Goal: Task Accomplishment & Management: Use online tool/utility

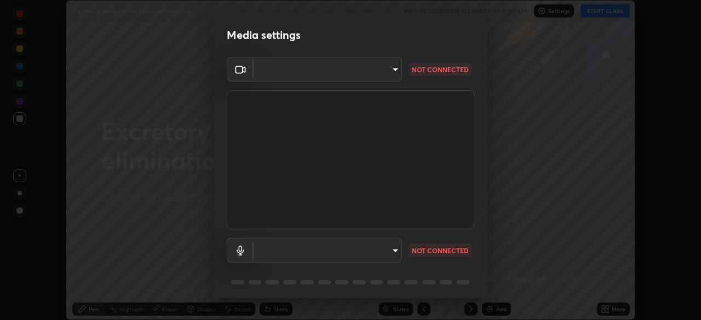
click at [398, 255] on body "Erase all Excretory products and their elimination WAS SCHEDULED TO START AT 9:…" at bounding box center [350, 160] width 701 height 320
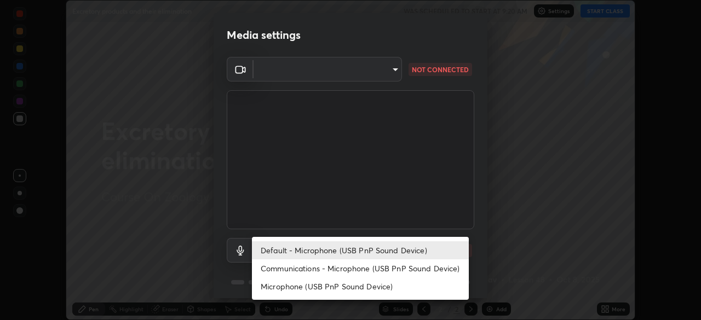
click at [366, 267] on li "Communications - Microphone (USB PnP Sound Device)" at bounding box center [360, 269] width 217 height 18
type input "communications"
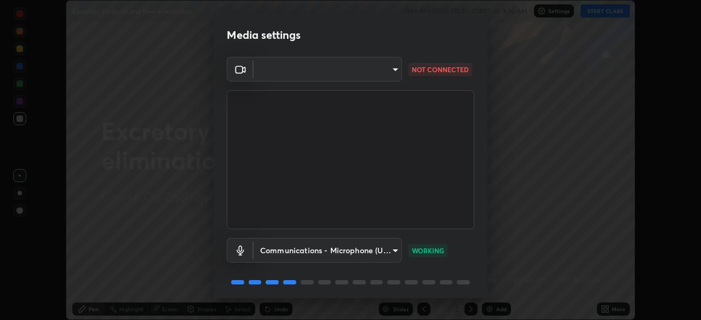
click at [393, 68] on body "Erase all Excretory products and their elimination WAS SCHEDULED TO START AT 9:…" at bounding box center [350, 160] width 701 height 320
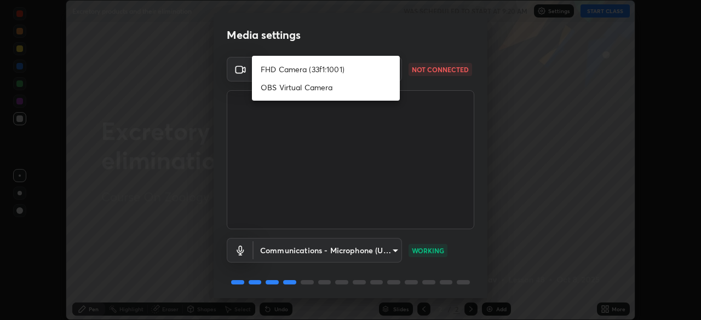
click at [340, 73] on li "FHD Camera (33f1:1001)" at bounding box center [326, 69] width 148 height 18
type input "68c352939bd83ad600e88669c83fae90bc7783e0bc72e5e501a47a46422c8f0a"
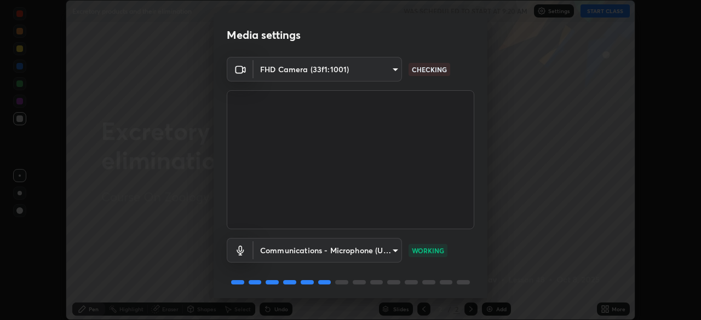
scroll to position [39, 0]
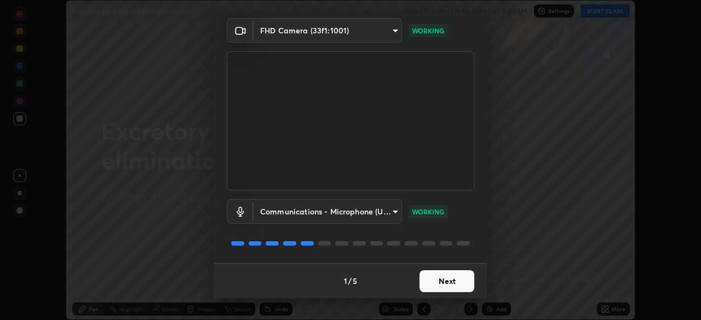
click at [452, 282] on button "Next" at bounding box center [447, 282] width 55 height 22
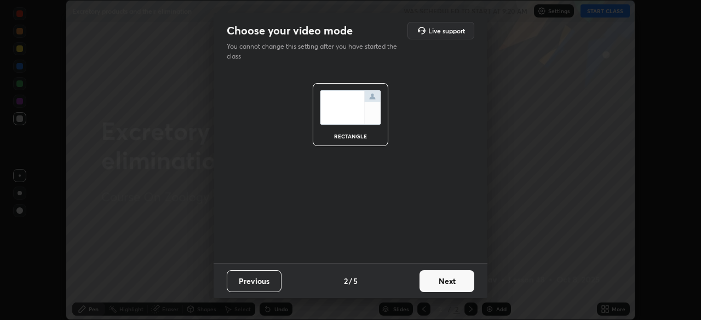
scroll to position [0, 0]
click at [456, 280] on button "Next" at bounding box center [447, 282] width 55 height 22
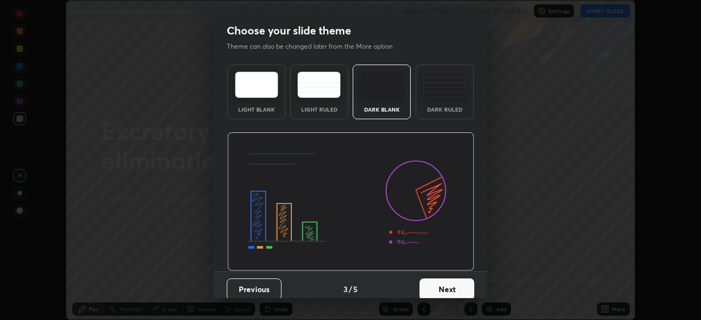
click at [467, 292] on button "Next" at bounding box center [447, 290] width 55 height 22
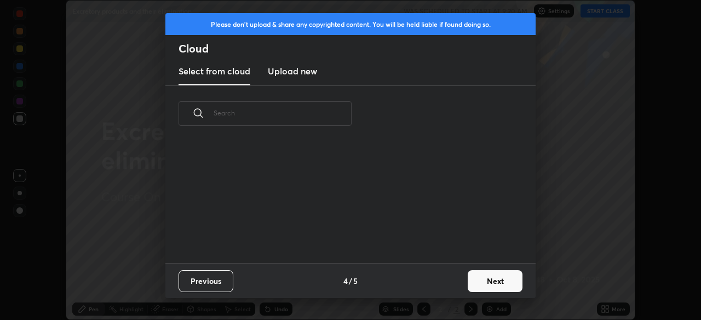
click at [496, 284] on button "Next" at bounding box center [495, 282] width 55 height 22
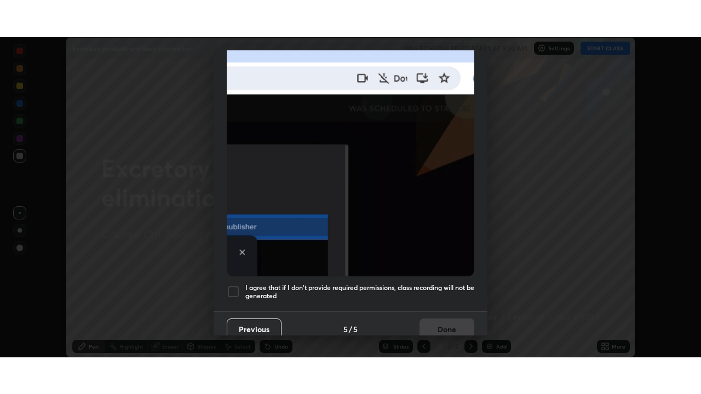
scroll to position [262, 0]
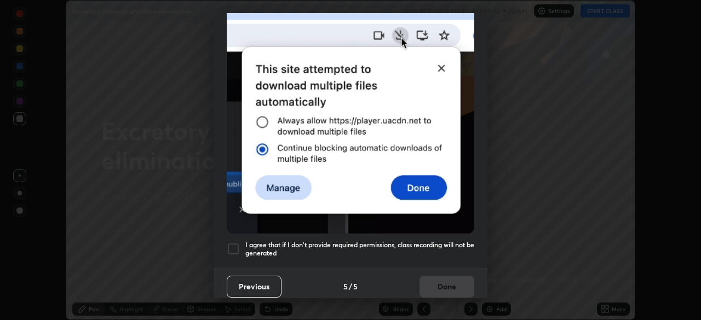
click at [232, 244] on div at bounding box center [233, 249] width 13 height 13
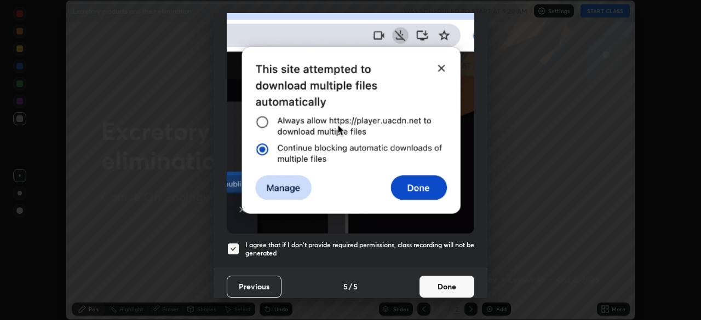
click at [446, 287] on button "Done" at bounding box center [447, 287] width 55 height 22
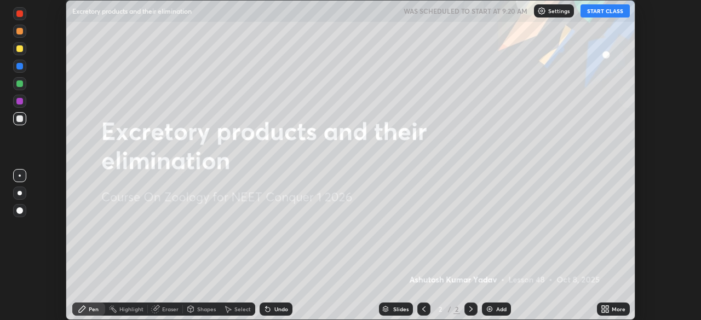
click at [498, 308] on div "Add" at bounding box center [501, 309] width 10 height 5
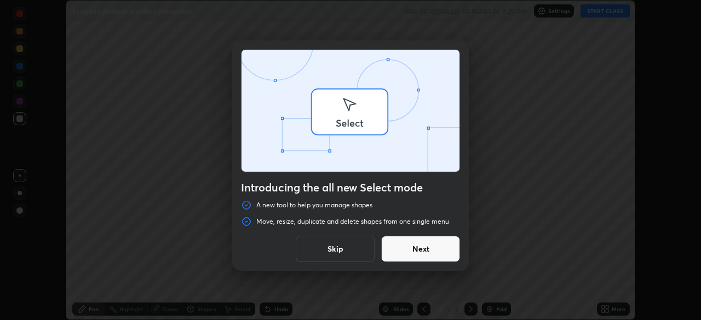
click at [612, 309] on div "Introducing the all new Select mode A new tool to help you manage shapes Move, …" at bounding box center [350, 160] width 701 height 320
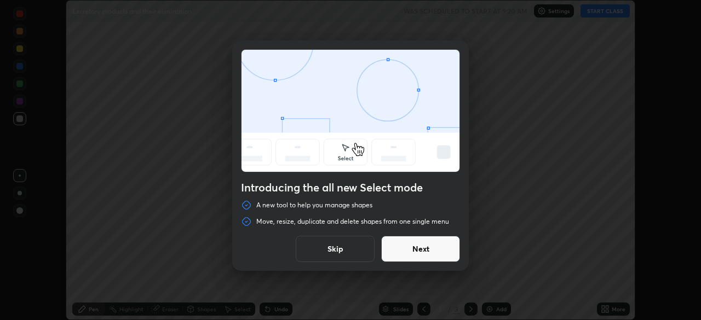
click at [420, 249] on button "Next" at bounding box center [420, 249] width 79 height 26
click at [422, 246] on button "Next" at bounding box center [420, 249] width 79 height 26
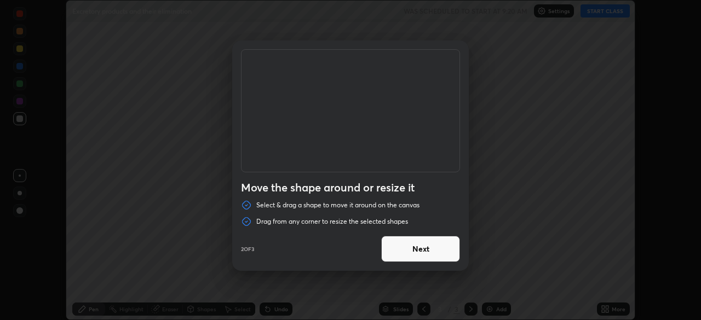
click at [445, 249] on button "Next" at bounding box center [420, 249] width 79 height 26
click at [449, 254] on button "Done" at bounding box center [420, 249] width 79 height 26
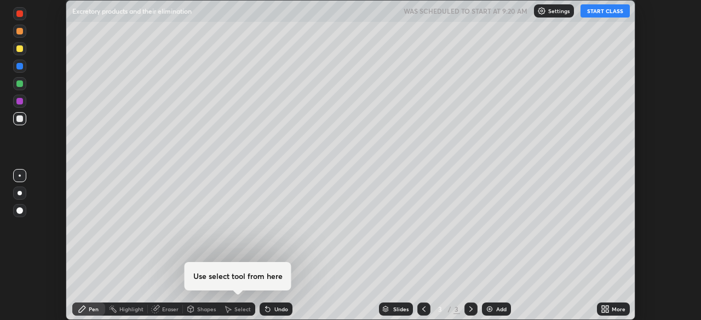
click at [494, 315] on div "Add" at bounding box center [496, 309] width 29 height 13
click at [422, 312] on icon at bounding box center [424, 309] width 9 height 9
click at [616, 311] on div "More" at bounding box center [619, 309] width 14 height 5
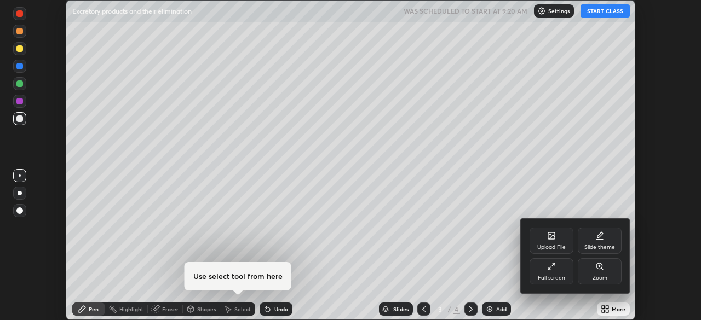
click at [563, 272] on div "Full screen" at bounding box center [552, 272] width 44 height 26
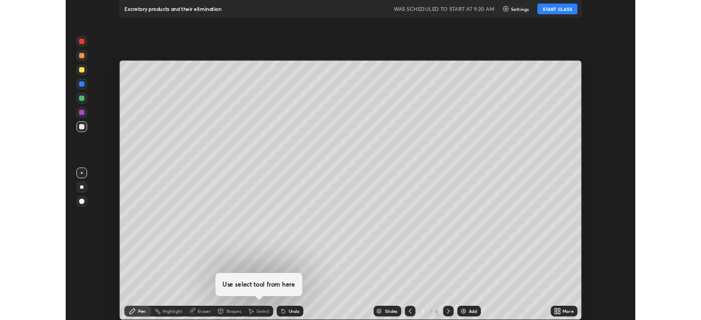
scroll to position [394, 701]
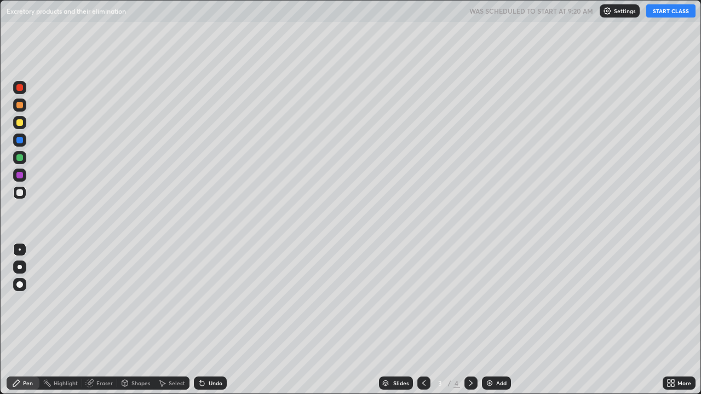
click at [663, 10] on button "START CLASS" at bounding box center [670, 10] width 49 height 13
click at [24, 199] on div at bounding box center [19, 193] width 13 height 18
click at [20, 122] on div at bounding box center [19, 122] width 7 height 7
click at [24, 285] on div at bounding box center [19, 284] width 13 height 13
click at [22, 193] on div at bounding box center [19, 193] width 7 height 7
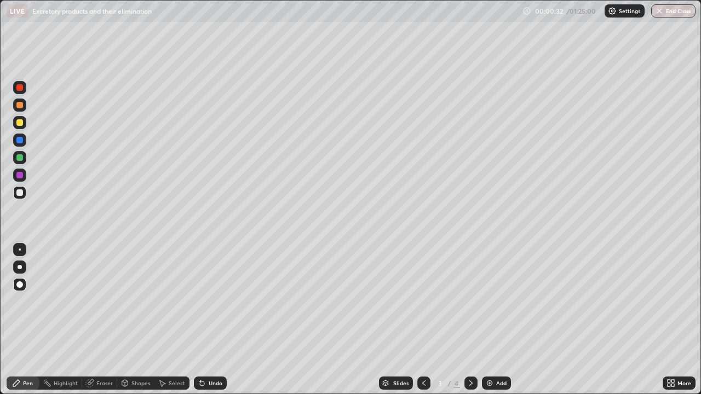
click at [135, 320] on div "Shapes" at bounding box center [140, 383] width 19 height 5
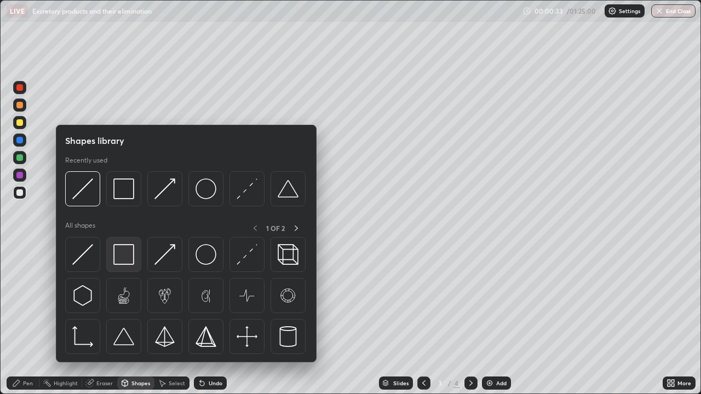
click at [131, 260] on img at bounding box center [123, 254] width 21 height 21
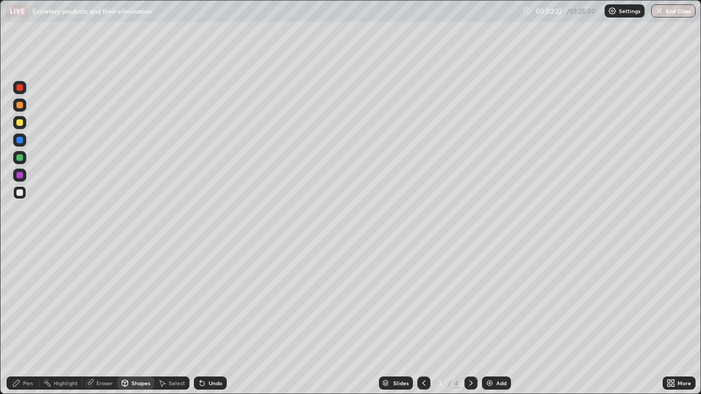
click at [20, 125] on div at bounding box center [19, 122] width 7 height 7
click at [30, 320] on div "Pen" at bounding box center [28, 383] width 10 height 5
click at [21, 194] on div at bounding box center [19, 193] width 7 height 7
click at [19, 124] on div at bounding box center [19, 122] width 7 height 7
click at [20, 267] on div at bounding box center [20, 267] width 4 height 4
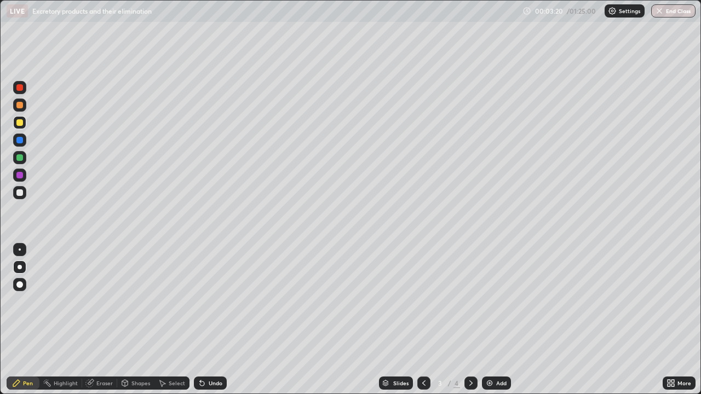
click at [20, 163] on div at bounding box center [19, 157] width 13 height 13
click at [22, 194] on div at bounding box center [19, 193] width 7 height 7
click at [20, 142] on div at bounding box center [19, 140] width 7 height 7
click at [20, 194] on div at bounding box center [19, 193] width 7 height 7
click at [144, 320] on div "Shapes" at bounding box center [140, 383] width 19 height 5
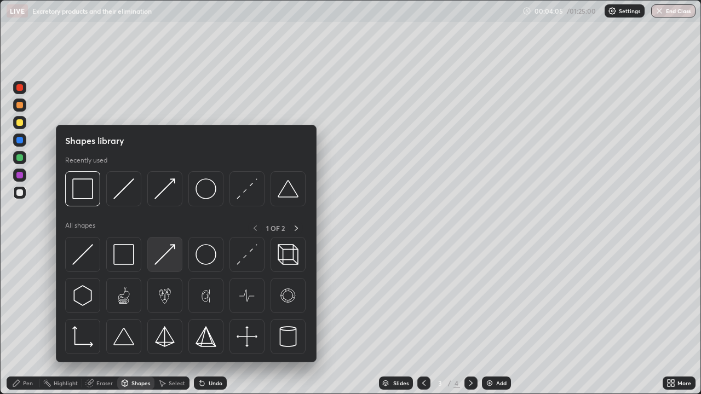
click at [160, 260] on img at bounding box center [164, 254] width 21 height 21
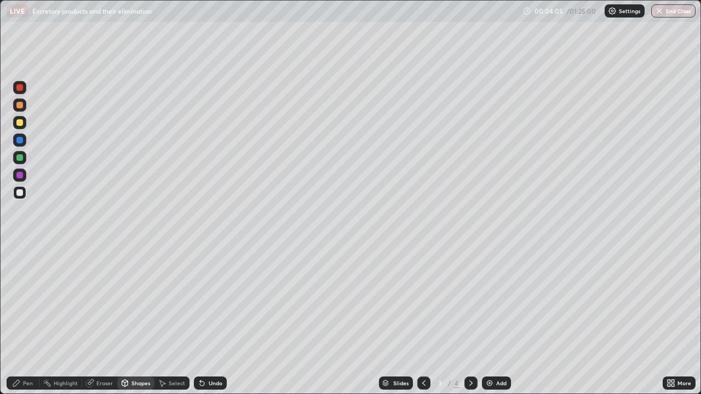
click at [20, 192] on div at bounding box center [19, 193] width 7 height 7
click at [26, 320] on div "Pen" at bounding box center [28, 383] width 10 height 5
click at [19, 128] on div at bounding box center [19, 122] width 13 height 13
click at [21, 143] on div at bounding box center [19, 140] width 13 height 13
click at [20, 176] on div at bounding box center [19, 175] width 7 height 7
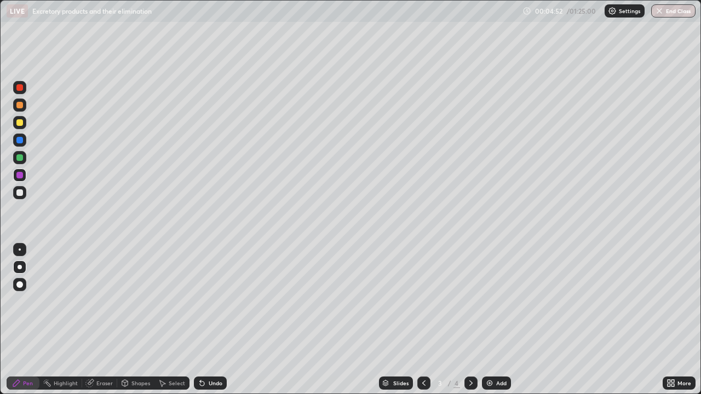
click at [130, 320] on div "Shapes" at bounding box center [135, 383] width 37 height 13
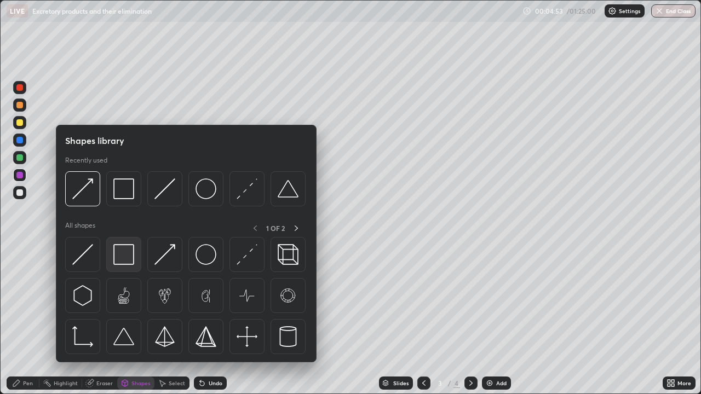
click at [125, 255] on img at bounding box center [123, 254] width 21 height 21
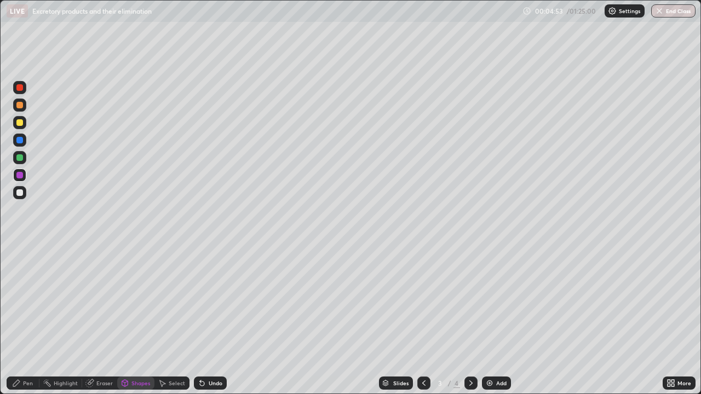
click at [21, 193] on div at bounding box center [19, 193] width 7 height 7
click at [27, 320] on div "Pen" at bounding box center [28, 383] width 10 height 5
click at [21, 154] on div at bounding box center [19, 157] width 7 height 7
click at [131, 320] on div "Shapes" at bounding box center [140, 383] width 19 height 5
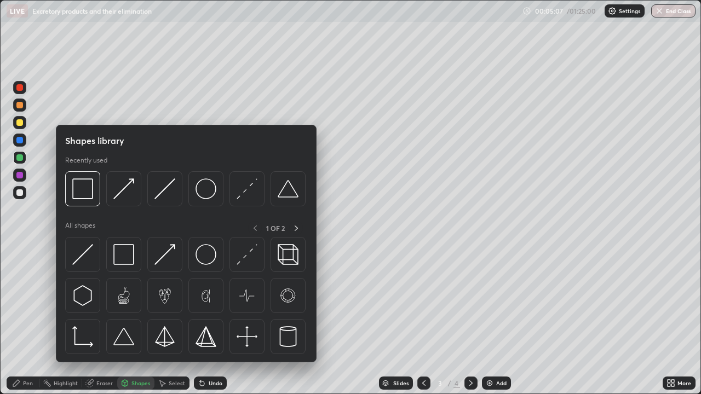
click at [162, 262] on img at bounding box center [164, 254] width 21 height 21
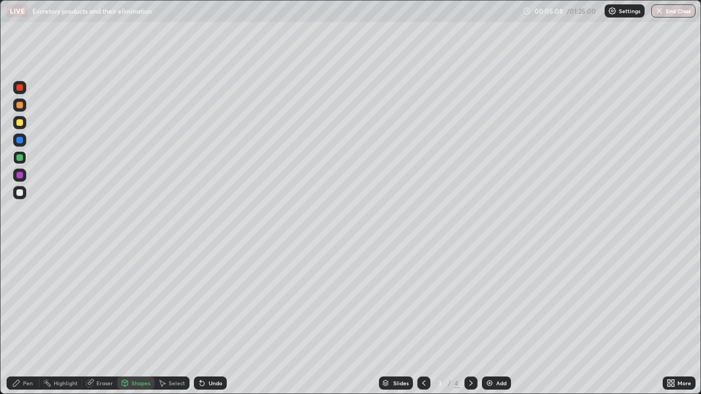
click at [20, 193] on div at bounding box center [19, 193] width 7 height 7
click at [20, 127] on div at bounding box center [19, 122] width 13 height 13
click at [27, 320] on div "Pen" at bounding box center [28, 383] width 10 height 5
click at [21, 197] on div at bounding box center [19, 192] width 13 height 13
click at [21, 140] on div at bounding box center [19, 140] width 7 height 7
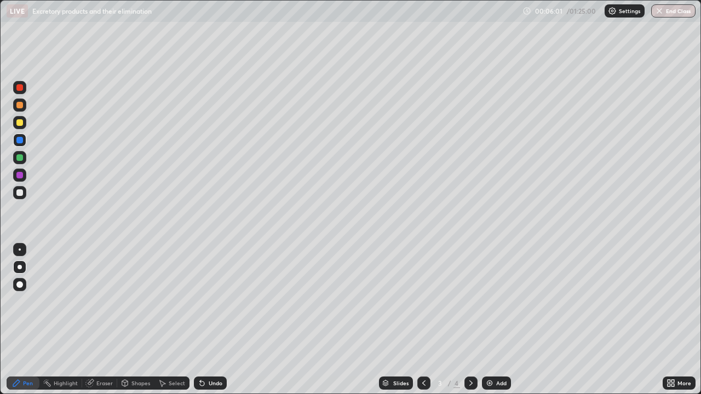
click at [219, 320] on div "Undo" at bounding box center [216, 383] width 14 height 5
click at [136, 320] on div "Shapes" at bounding box center [140, 383] width 19 height 5
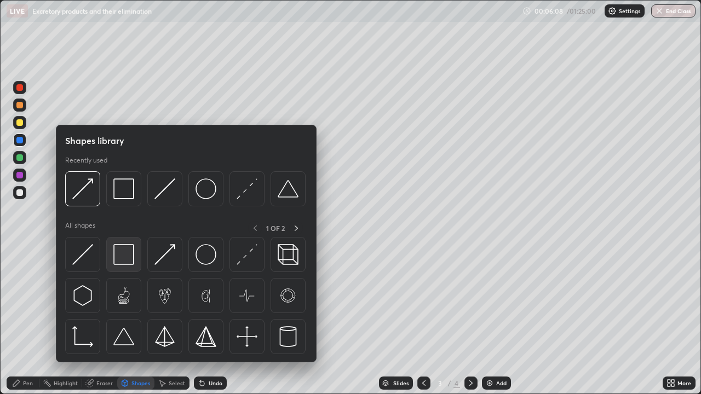
click at [133, 256] on img at bounding box center [123, 254] width 21 height 21
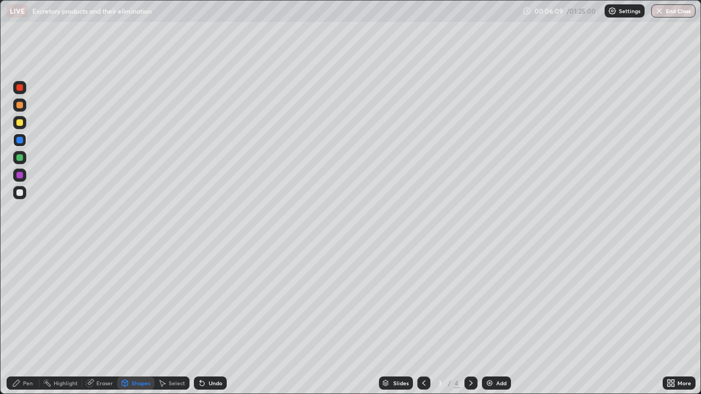
click at [21, 128] on div at bounding box center [19, 122] width 13 height 13
click at [20, 320] on icon at bounding box center [16, 383] width 9 height 9
click at [19, 193] on div at bounding box center [19, 193] width 7 height 7
click at [571, 320] on div "Slides 3 / 4 Add" at bounding box center [445, 383] width 436 height 22
click at [496, 320] on div "Add" at bounding box center [501, 383] width 10 height 5
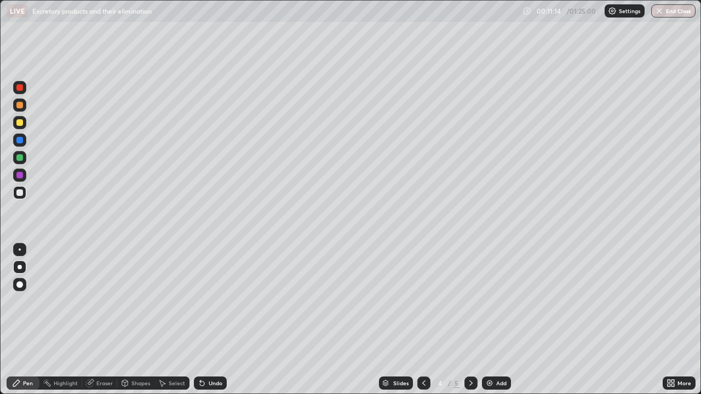
click at [21, 124] on div at bounding box center [19, 122] width 7 height 7
click at [20, 267] on div at bounding box center [20, 267] width 4 height 4
click at [128, 320] on icon at bounding box center [125, 383] width 9 height 9
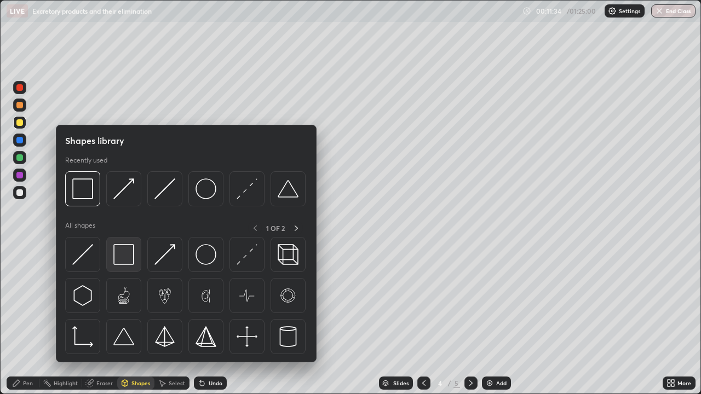
click at [127, 257] on img at bounding box center [123, 254] width 21 height 21
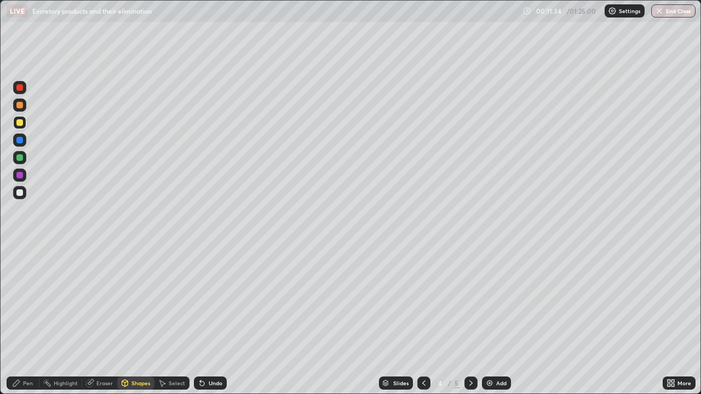
click at [21, 193] on div at bounding box center [19, 193] width 7 height 7
click at [29, 320] on div "Pen" at bounding box center [28, 383] width 10 height 5
click at [20, 193] on div at bounding box center [19, 193] width 7 height 7
click at [20, 105] on div at bounding box center [19, 105] width 7 height 7
click at [22, 193] on div at bounding box center [19, 193] width 7 height 7
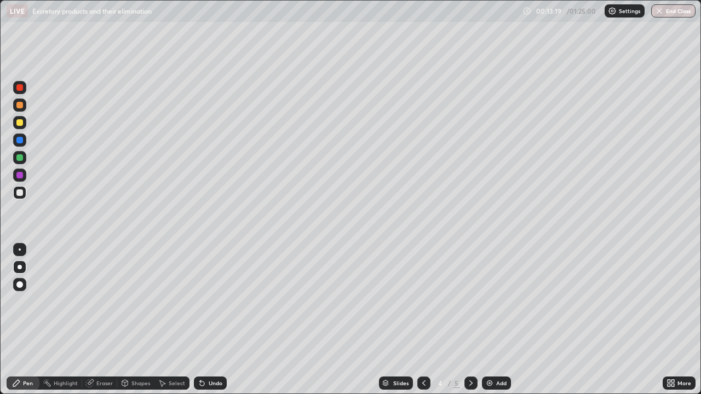
click at [19, 123] on div at bounding box center [19, 122] width 7 height 7
click at [21, 194] on div at bounding box center [19, 193] width 7 height 7
click at [219, 320] on div "Undo" at bounding box center [210, 383] width 33 height 13
click at [20, 193] on div at bounding box center [19, 193] width 7 height 7
click at [22, 284] on div at bounding box center [19, 285] width 7 height 7
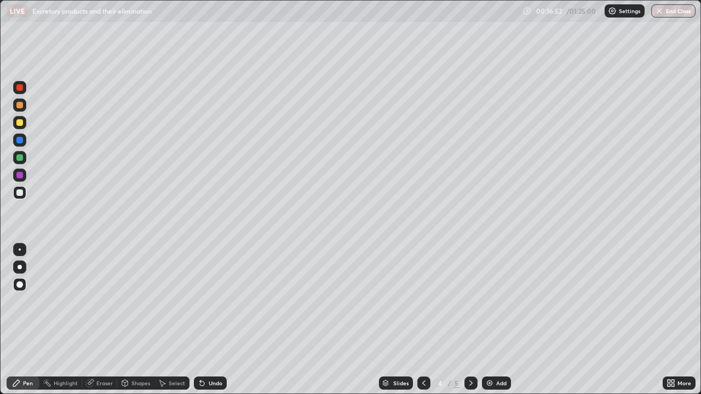
click at [19, 125] on div at bounding box center [19, 122] width 7 height 7
click at [21, 193] on div at bounding box center [19, 193] width 7 height 7
click at [470, 320] on icon at bounding box center [471, 383] width 9 height 9
click at [20, 123] on div at bounding box center [19, 122] width 7 height 7
click at [19, 109] on div at bounding box center [19, 105] width 13 height 13
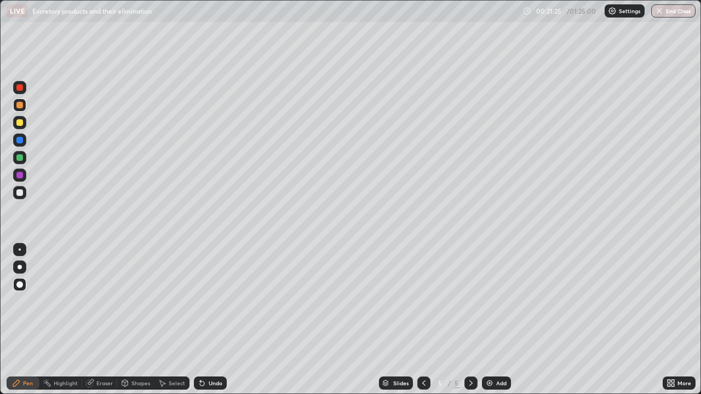
click at [20, 193] on div at bounding box center [19, 193] width 7 height 7
click at [131, 320] on div "Shapes" at bounding box center [135, 383] width 37 height 13
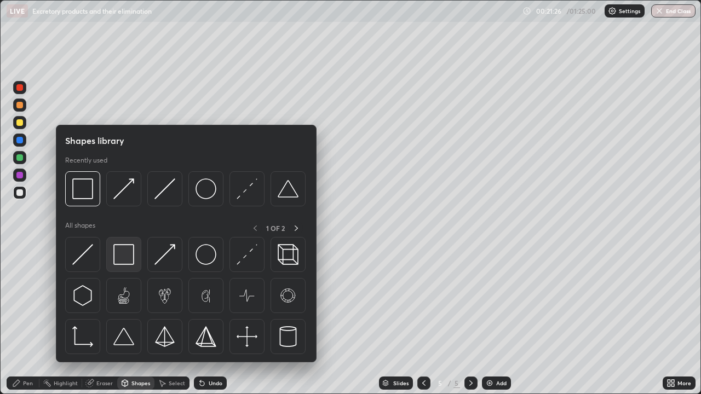
click at [122, 256] on img at bounding box center [123, 254] width 21 height 21
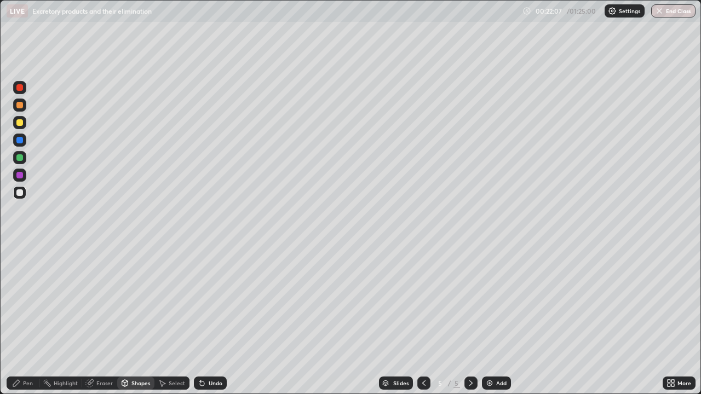
click at [22, 141] on div at bounding box center [19, 140] width 7 height 7
click at [205, 320] on div "Undo" at bounding box center [210, 383] width 33 height 13
click at [23, 320] on div "Pen" at bounding box center [28, 383] width 10 height 5
click at [19, 158] on div at bounding box center [19, 157] width 7 height 7
click at [20, 175] on div at bounding box center [19, 175] width 7 height 7
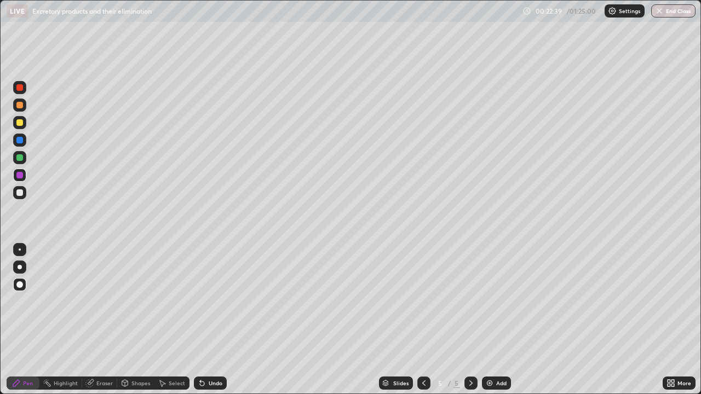
click at [20, 107] on div at bounding box center [19, 105] width 7 height 7
click at [136, 320] on div "Shapes" at bounding box center [140, 383] width 19 height 5
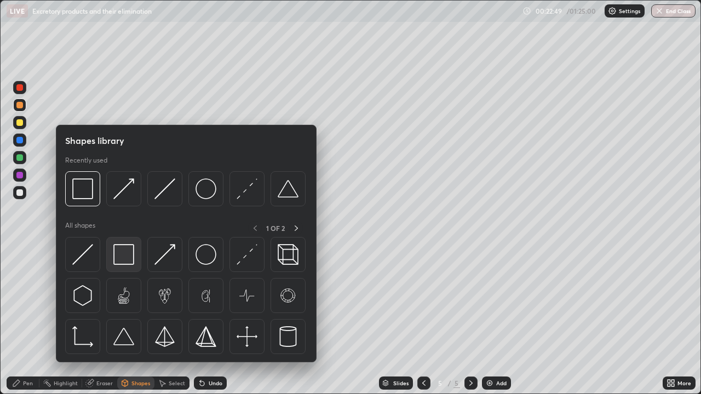
click at [128, 260] on img at bounding box center [123, 254] width 21 height 21
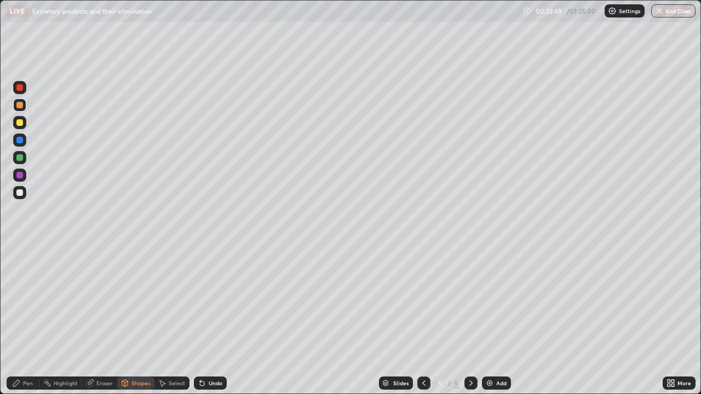
click at [21, 191] on div at bounding box center [19, 193] width 7 height 7
click at [24, 320] on div "Pen" at bounding box center [28, 383] width 10 height 5
click at [21, 107] on div at bounding box center [19, 105] width 7 height 7
click at [19, 159] on div at bounding box center [19, 157] width 7 height 7
click at [22, 108] on div at bounding box center [19, 105] width 13 height 13
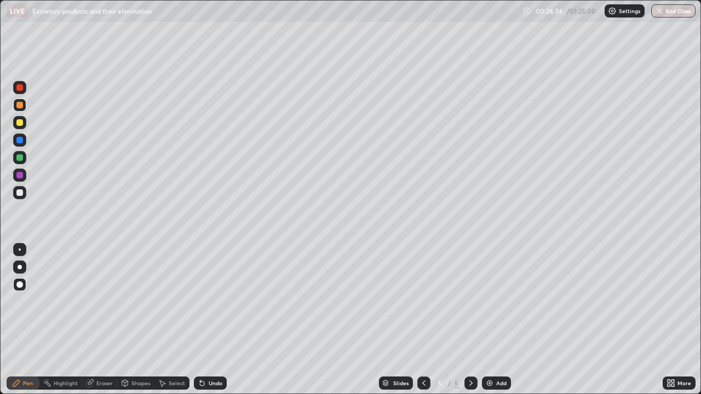
click at [142, 320] on div "Shapes" at bounding box center [140, 383] width 19 height 5
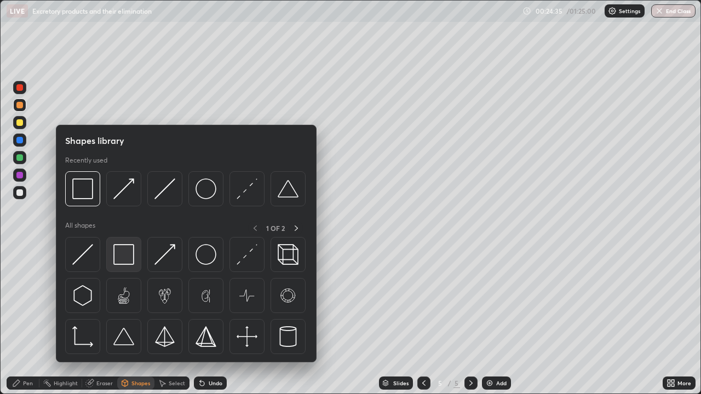
click at [134, 259] on img at bounding box center [123, 254] width 21 height 21
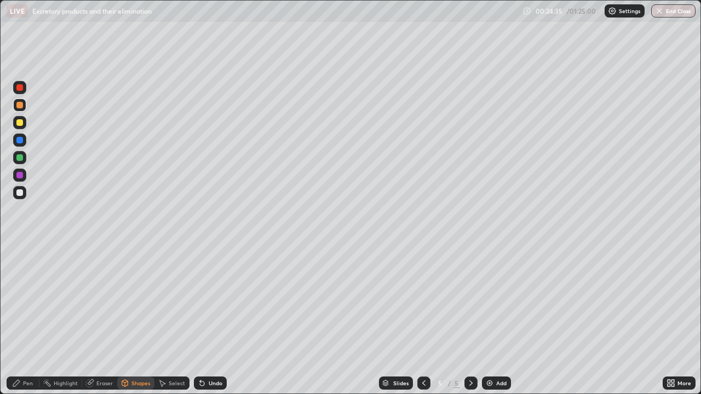
click at [20, 193] on div at bounding box center [19, 193] width 7 height 7
click at [22, 191] on div at bounding box center [19, 193] width 7 height 7
click at [26, 320] on div "Pen" at bounding box center [23, 383] width 33 height 13
click at [20, 267] on div at bounding box center [20, 267] width 4 height 4
click at [208, 320] on div "Undo" at bounding box center [210, 383] width 33 height 13
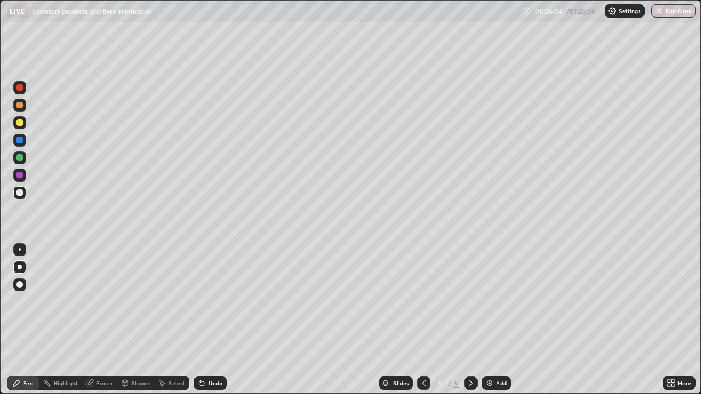
click at [209, 320] on div "Undo" at bounding box center [210, 383] width 33 height 13
click at [217, 320] on div "Undo" at bounding box center [216, 383] width 14 height 5
click at [25, 125] on div at bounding box center [19, 122] width 13 height 13
click at [16, 194] on div at bounding box center [19, 193] width 7 height 7
click at [20, 125] on div at bounding box center [19, 122] width 7 height 7
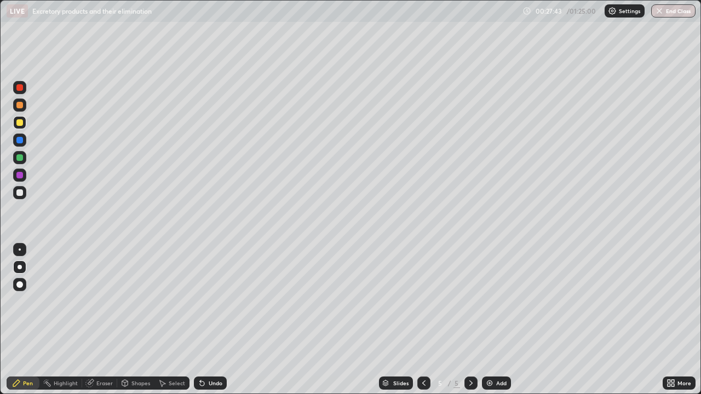
click at [20, 106] on div at bounding box center [19, 105] width 7 height 7
click at [20, 283] on div at bounding box center [19, 285] width 7 height 7
click at [17, 194] on div at bounding box center [19, 193] width 7 height 7
click at [145, 320] on div "Shapes" at bounding box center [140, 383] width 19 height 5
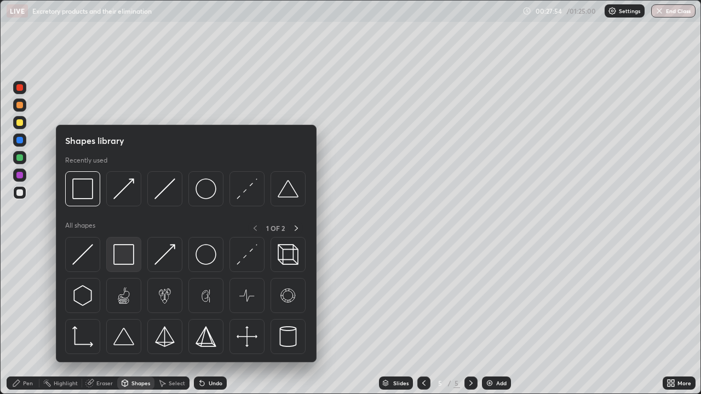
click at [126, 253] on img at bounding box center [123, 254] width 21 height 21
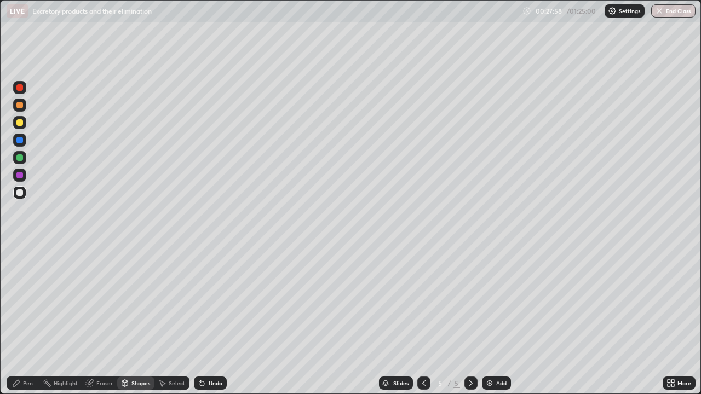
click at [20, 123] on div at bounding box center [19, 122] width 7 height 7
click at [26, 320] on div "Pen" at bounding box center [23, 383] width 33 height 13
click at [219, 320] on div "Undo" at bounding box center [210, 383] width 33 height 13
click at [217, 320] on div "Undo" at bounding box center [210, 383] width 33 height 13
click at [19, 193] on div at bounding box center [19, 193] width 7 height 7
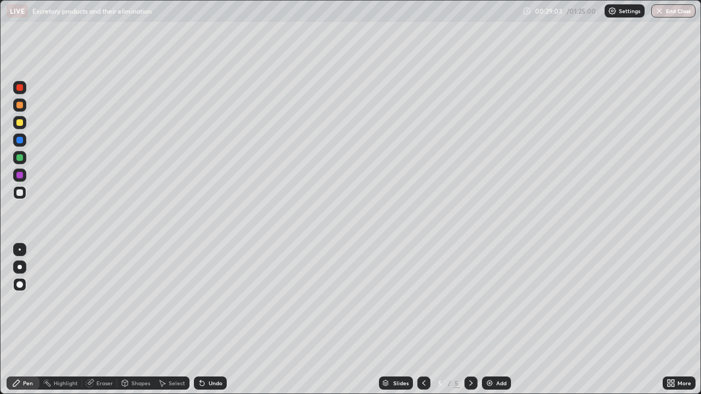
click at [19, 267] on div at bounding box center [20, 267] width 4 height 4
click at [21, 105] on div at bounding box center [19, 105] width 7 height 7
click at [22, 124] on div at bounding box center [19, 122] width 7 height 7
click at [19, 267] on div at bounding box center [20, 267] width 4 height 4
click at [21, 106] on div at bounding box center [19, 105] width 7 height 7
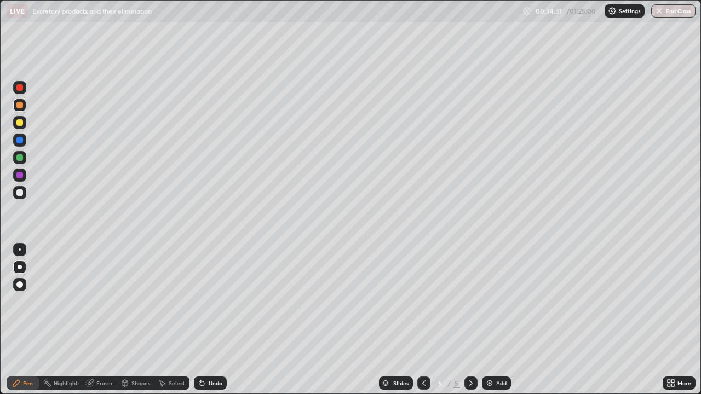
click at [20, 193] on div at bounding box center [19, 193] width 7 height 7
click at [20, 106] on div at bounding box center [19, 105] width 7 height 7
click at [496, 320] on div "Add" at bounding box center [496, 383] width 29 height 13
click at [22, 160] on div at bounding box center [19, 157] width 7 height 7
click at [20, 193] on div at bounding box center [19, 193] width 7 height 7
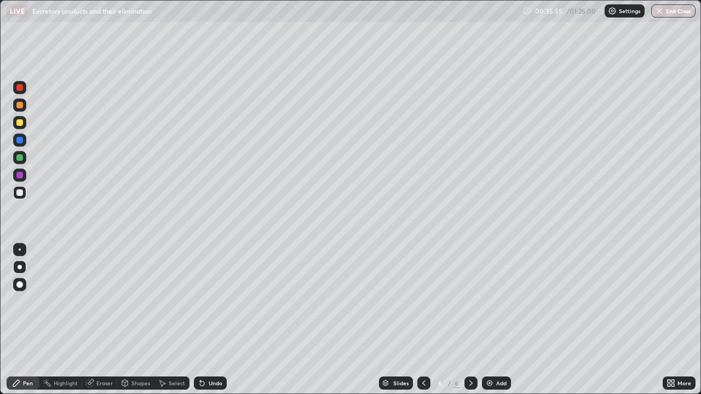
click at [19, 111] on div at bounding box center [19, 105] width 13 height 13
click at [21, 193] on div at bounding box center [19, 193] width 7 height 7
click at [20, 193] on div at bounding box center [19, 193] width 7 height 7
click at [495, 320] on div "Add" at bounding box center [496, 383] width 29 height 13
click at [20, 123] on div at bounding box center [19, 122] width 7 height 7
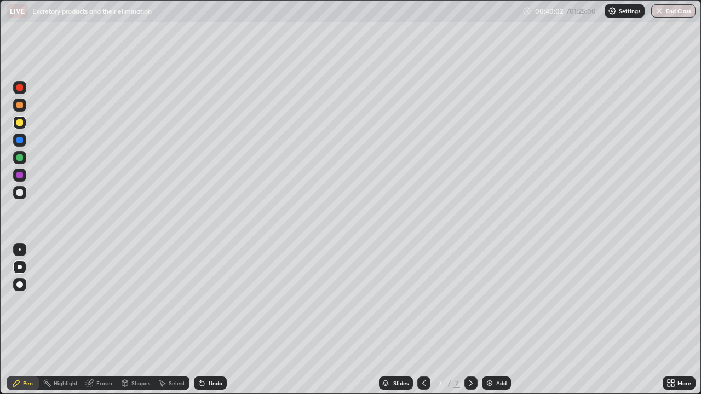
click at [20, 267] on div at bounding box center [20, 267] width 4 height 4
click at [137, 320] on div "Shapes" at bounding box center [140, 383] width 19 height 5
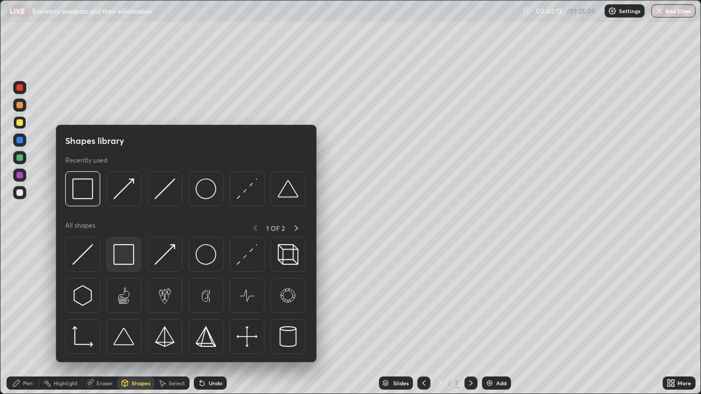
click at [122, 252] on img at bounding box center [123, 254] width 21 height 21
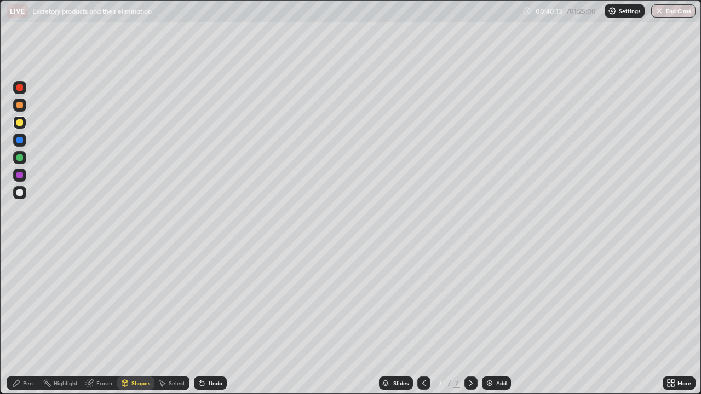
click at [21, 157] on div at bounding box center [19, 157] width 7 height 7
click at [20, 197] on div at bounding box center [19, 192] width 13 height 13
click at [28, 320] on div "Pen" at bounding box center [28, 383] width 10 height 5
click at [22, 191] on div at bounding box center [19, 193] width 7 height 7
click at [196, 320] on div "Undo" at bounding box center [210, 383] width 33 height 13
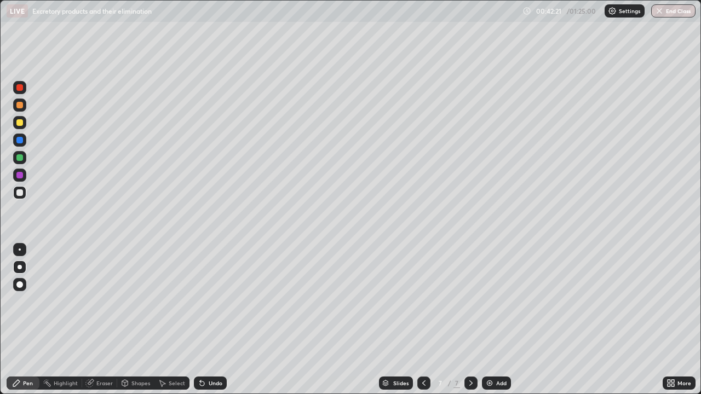
click at [198, 320] on div "Undo" at bounding box center [210, 383] width 33 height 13
click at [200, 320] on div "Undo" at bounding box center [210, 383] width 33 height 13
click at [202, 320] on div "Undo" at bounding box center [210, 383] width 33 height 13
click at [19, 125] on div at bounding box center [19, 122] width 7 height 7
click at [135, 320] on div "Shapes" at bounding box center [140, 383] width 19 height 5
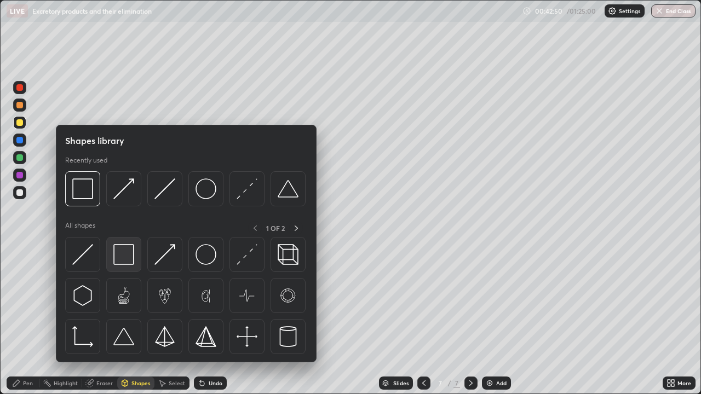
click at [127, 256] on img at bounding box center [123, 254] width 21 height 21
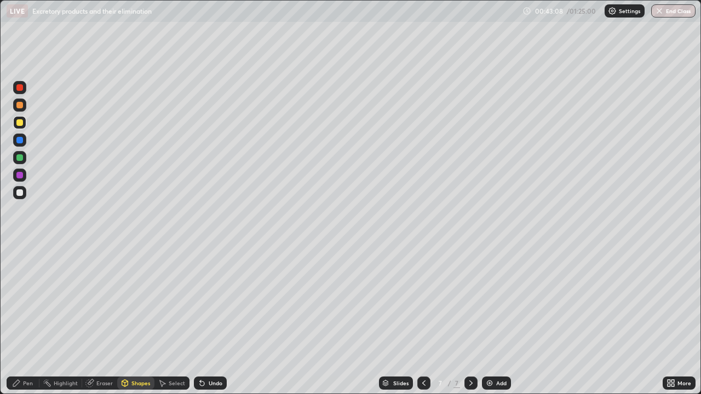
click at [216, 320] on div "Undo" at bounding box center [210, 383] width 33 height 13
click at [21, 191] on div at bounding box center [19, 193] width 7 height 7
click at [125, 320] on icon at bounding box center [125, 385] width 0 height 4
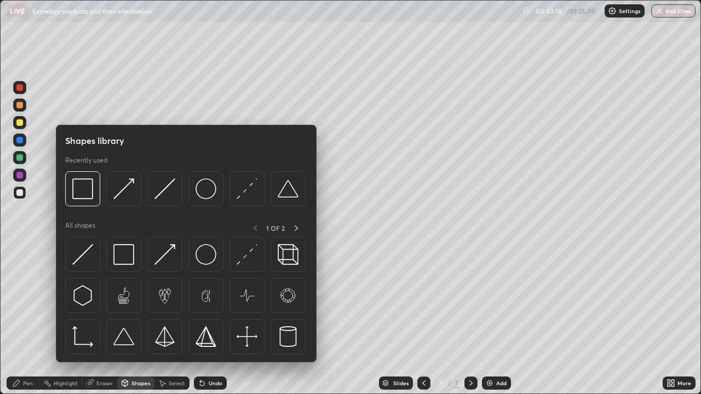
click at [121, 255] on img at bounding box center [123, 254] width 21 height 21
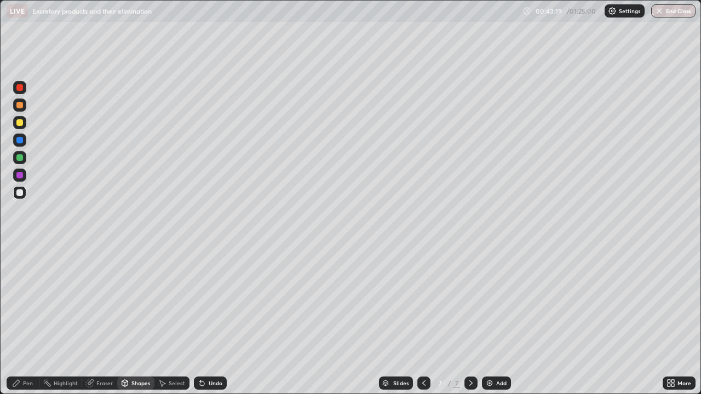
click at [143, 320] on div "Shapes" at bounding box center [140, 383] width 19 height 5
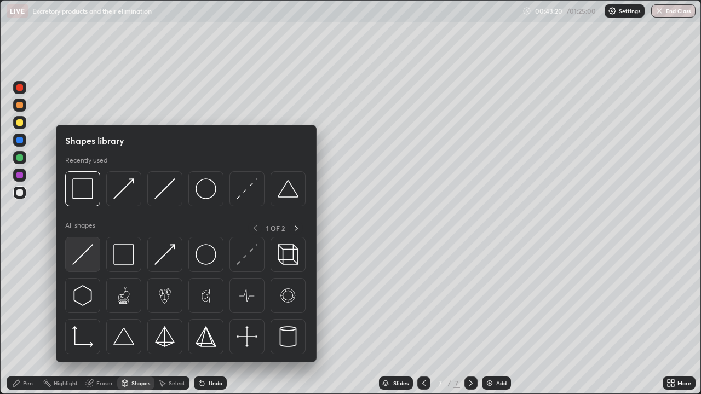
click at [88, 259] on img at bounding box center [82, 254] width 21 height 21
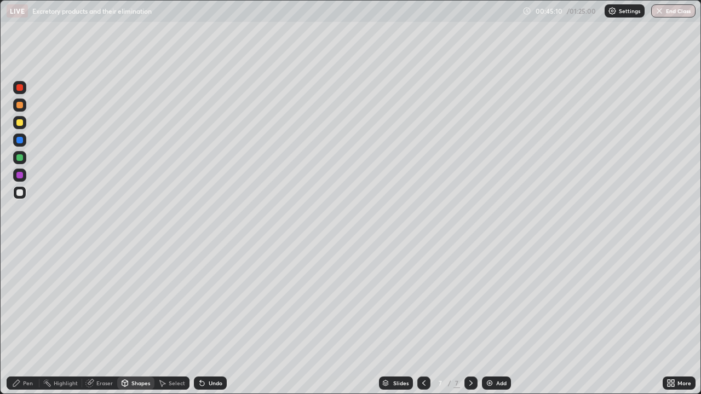
click at [21, 160] on div at bounding box center [19, 157] width 7 height 7
click at [22, 320] on div "Pen" at bounding box center [23, 383] width 33 height 13
click at [21, 266] on div at bounding box center [20, 267] width 4 height 4
click at [25, 265] on div at bounding box center [19, 267] width 13 height 13
click at [130, 320] on div "Shapes" at bounding box center [135, 383] width 37 height 13
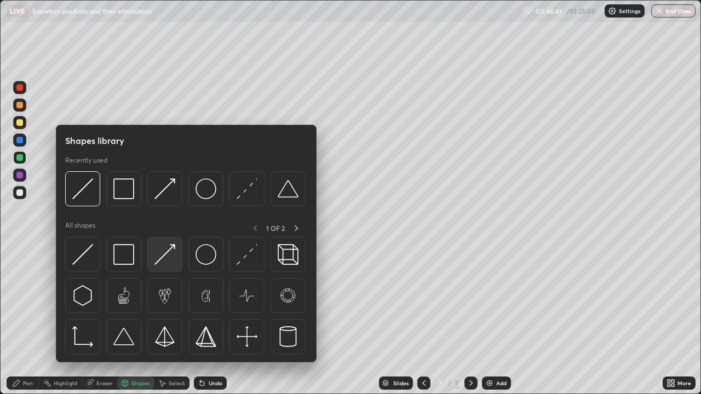
click at [159, 255] on img at bounding box center [164, 254] width 21 height 21
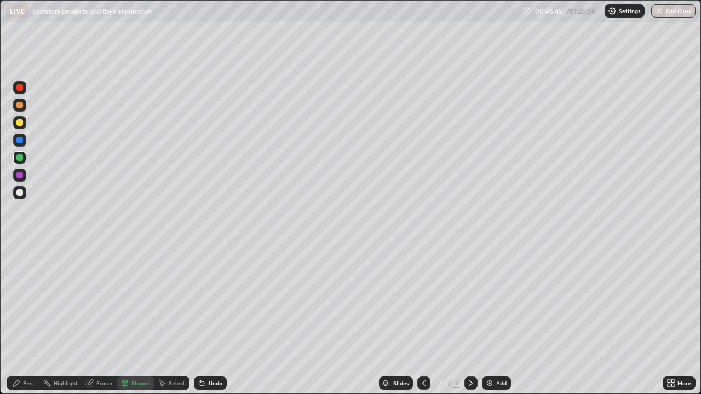
click at [28, 320] on div "Pen" at bounding box center [28, 383] width 10 height 5
click at [20, 194] on div at bounding box center [19, 193] width 7 height 7
click at [19, 107] on div at bounding box center [19, 105] width 7 height 7
click at [22, 89] on div at bounding box center [19, 87] width 7 height 7
click at [21, 142] on div at bounding box center [19, 140] width 7 height 7
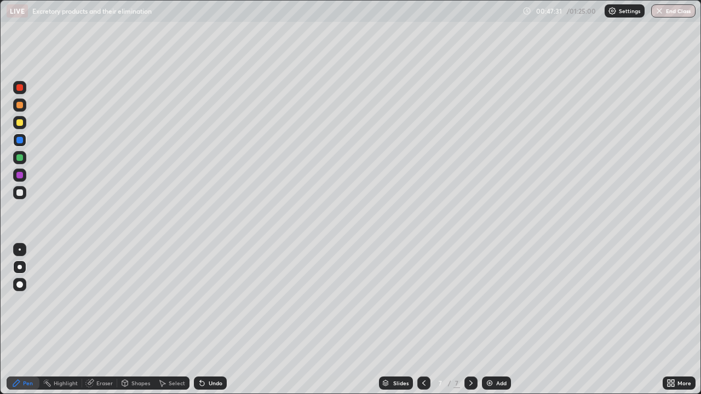
click at [22, 158] on div at bounding box center [19, 157] width 7 height 7
click at [20, 175] on div at bounding box center [19, 175] width 7 height 7
click at [20, 106] on div at bounding box center [19, 105] width 7 height 7
click at [20, 92] on div at bounding box center [19, 87] width 13 height 13
click at [21, 192] on div at bounding box center [19, 193] width 7 height 7
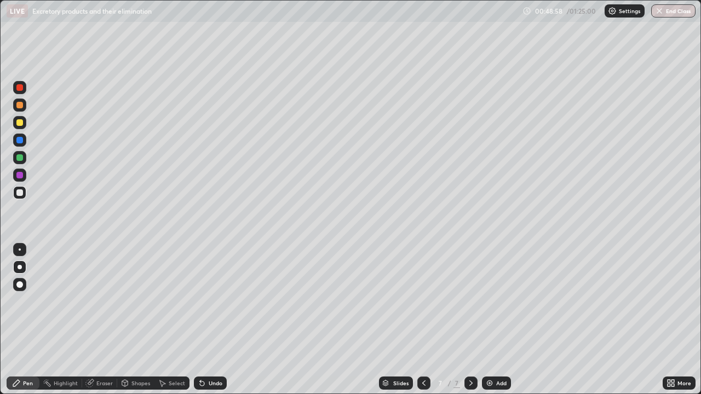
click at [22, 90] on div at bounding box center [19, 87] width 13 height 13
click at [22, 195] on div at bounding box center [19, 193] width 7 height 7
click at [100, 320] on div "Eraser" at bounding box center [104, 383] width 16 height 5
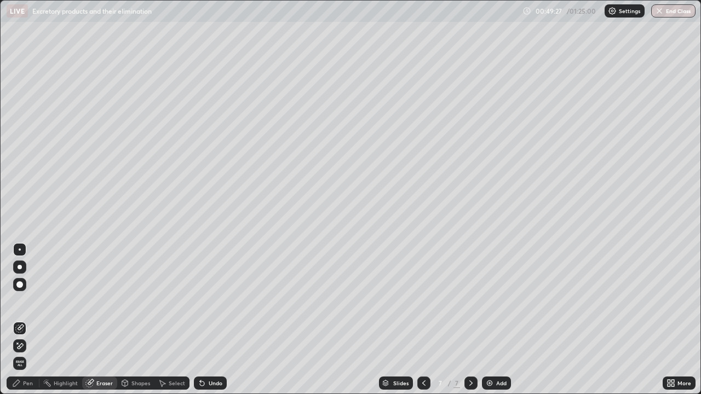
click at [20, 320] on icon at bounding box center [19, 328] width 9 height 9
click at [136, 320] on div "Shapes" at bounding box center [140, 383] width 19 height 5
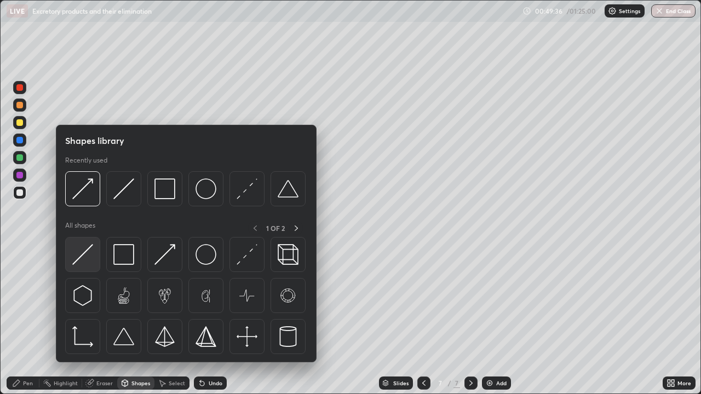
click at [86, 260] on img at bounding box center [82, 254] width 21 height 21
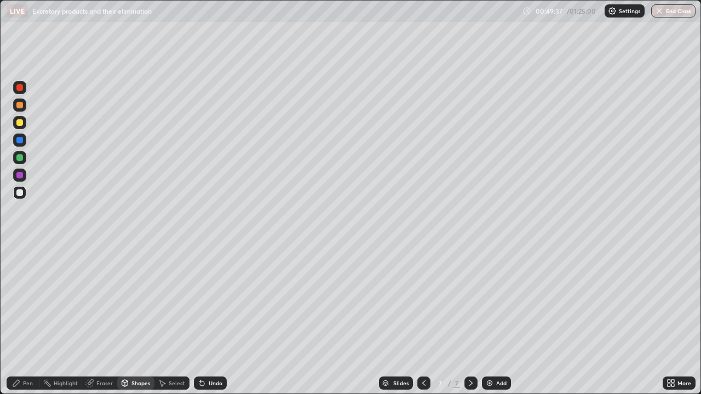
click at [20, 193] on div at bounding box center [19, 193] width 7 height 7
click at [24, 320] on div "Pen" at bounding box center [28, 383] width 10 height 5
click at [136, 320] on div "Shapes" at bounding box center [140, 383] width 19 height 5
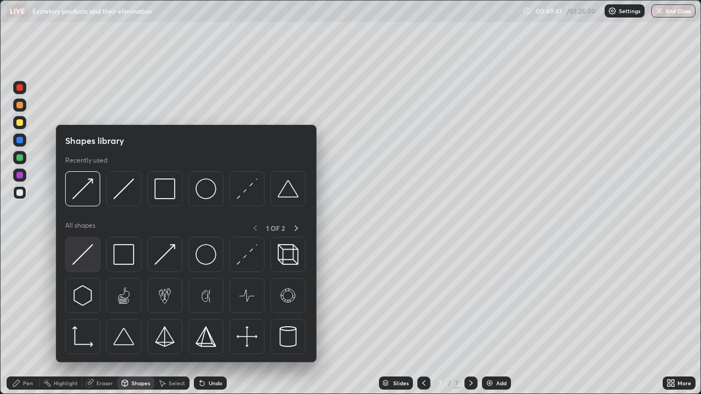
click at [88, 258] on img at bounding box center [82, 254] width 21 height 21
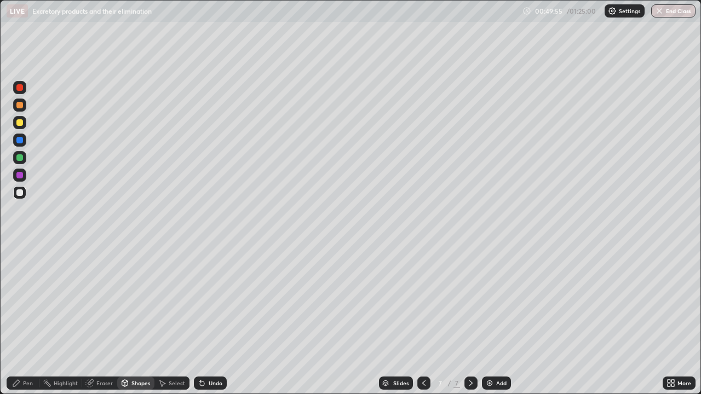
click at [19, 177] on div at bounding box center [19, 175] width 7 height 7
click at [27, 320] on div "Pen" at bounding box center [28, 383] width 10 height 5
click at [20, 267] on div at bounding box center [20, 267] width 4 height 4
click at [20, 94] on div at bounding box center [19, 87] width 13 height 13
click at [22, 158] on div at bounding box center [19, 157] width 7 height 7
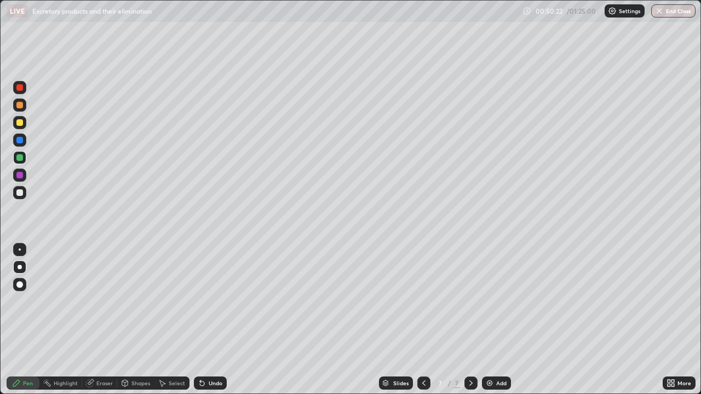
click at [20, 197] on div at bounding box center [19, 192] width 13 height 13
click at [20, 178] on div at bounding box center [19, 175] width 7 height 7
click at [19, 91] on div at bounding box center [19, 87] width 13 height 13
click at [24, 160] on div at bounding box center [19, 157] width 13 height 13
click at [19, 174] on div at bounding box center [19, 175] width 7 height 7
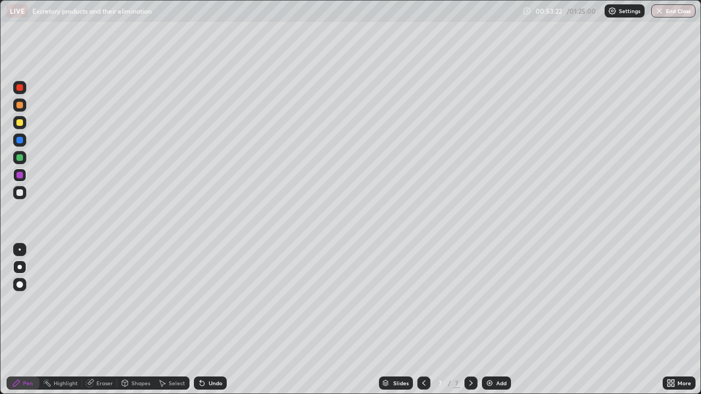
click at [20, 193] on div at bounding box center [19, 193] width 7 height 7
click at [20, 89] on div at bounding box center [19, 87] width 7 height 7
click at [22, 157] on div at bounding box center [19, 157] width 7 height 7
click at [20, 267] on div at bounding box center [20, 267] width 4 height 4
click at [20, 173] on div at bounding box center [19, 175] width 7 height 7
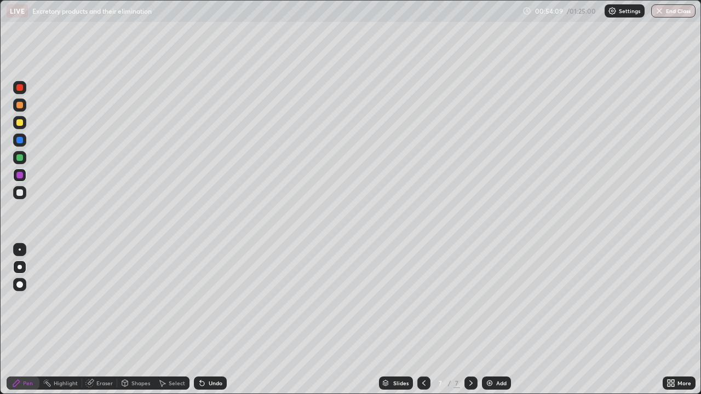
click at [22, 141] on div at bounding box center [19, 140] width 7 height 7
click at [20, 106] on div at bounding box center [19, 105] width 7 height 7
click at [20, 88] on div at bounding box center [19, 87] width 7 height 7
click at [20, 193] on div at bounding box center [19, 193] width 7 height 7
click at [218, 320] on div "Undo" at bounding box center [210, 383] width 33 height 13
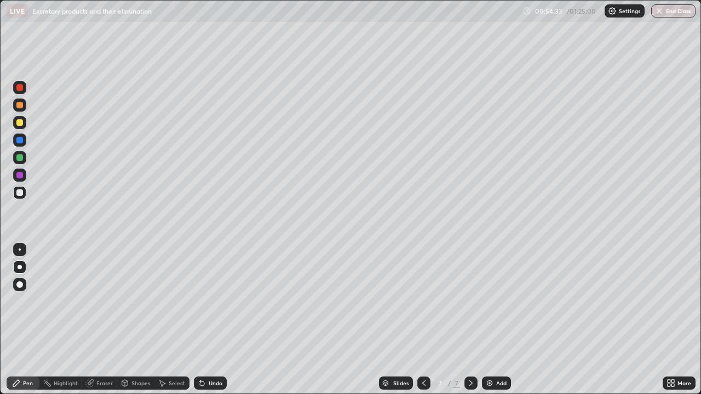
click at [216, 320] on div "Undo" at bounding box center [210, 383] width 33 height 13
click at [22, 124] on div at bounding box center [19, 122] width 7 height 7
click at [668, 14] on button "End Class" at bounding box center [673, 10] width 44 height 13
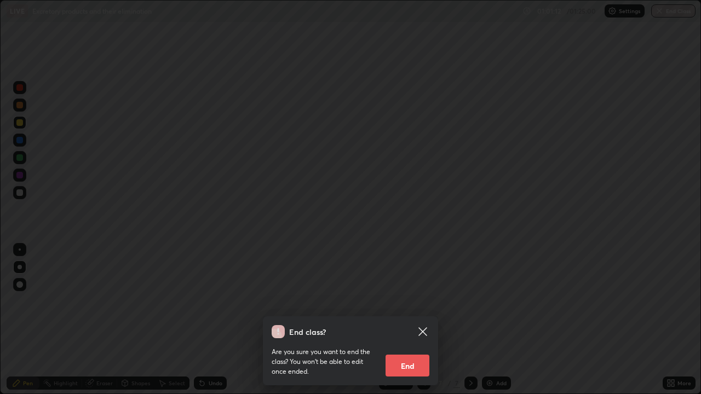
click at [401, 320] on button "End" at bounding box center [408, 366] width 44 height 22
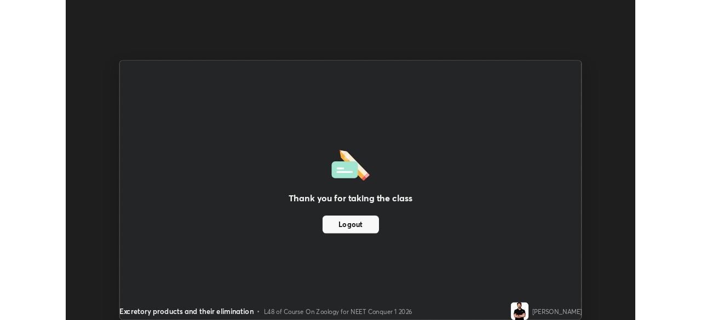
scroll to position [54455, 54074]
